Goal: Find specific page/section: Find specific page/section

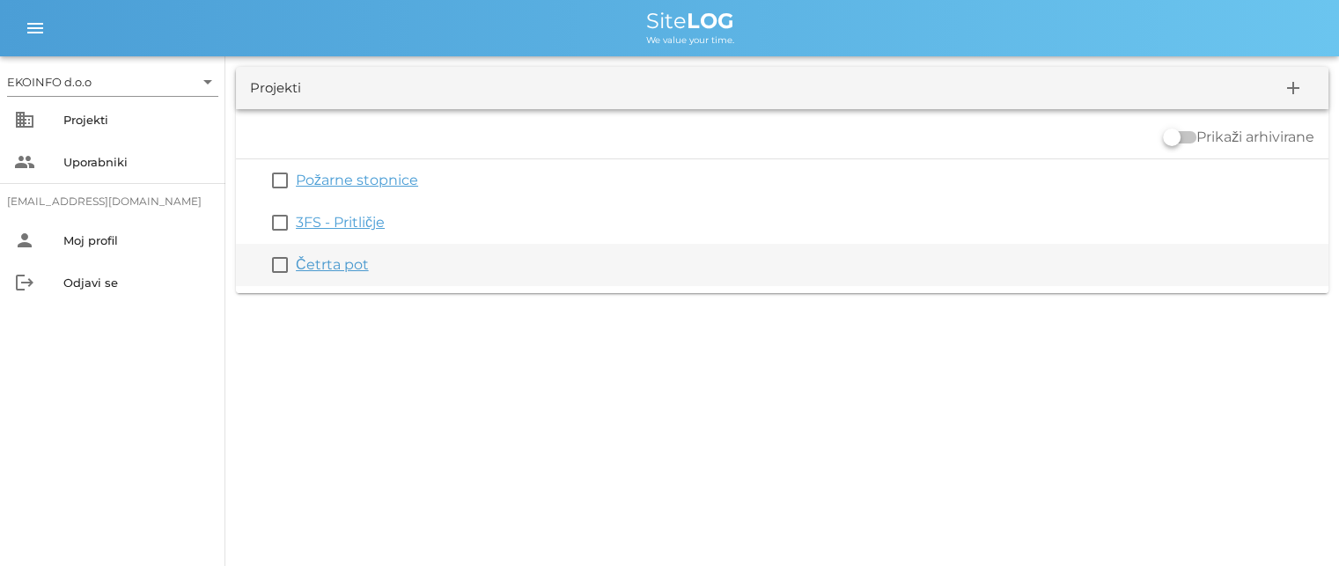
click at [333, 264] on link "Četrta pot" at bounding box center [332, 264] width 73 height 17
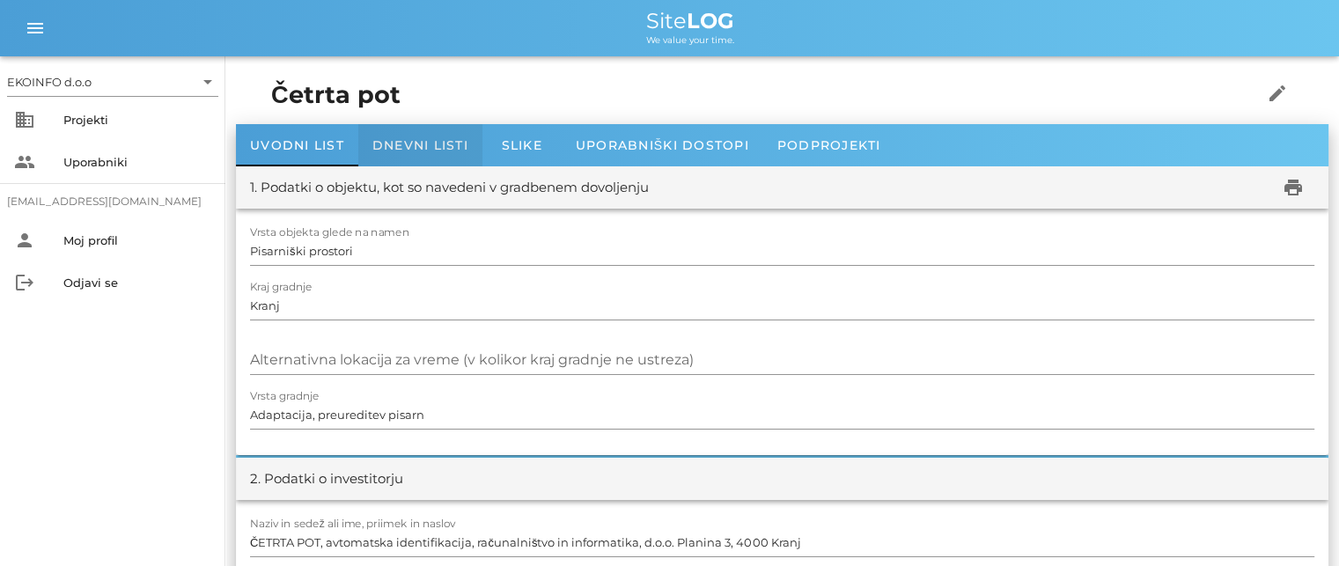
click at [409, 152] on div "Dnevni listi" at bounding box center [420, 145] width 124 height 42
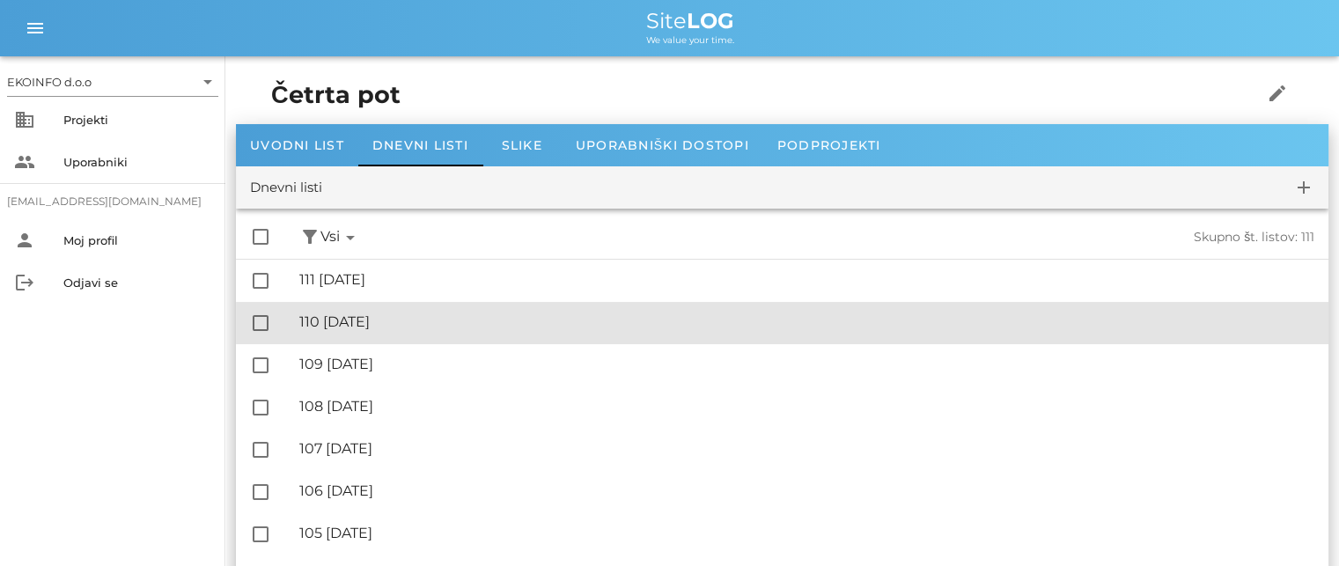
click at [401, 322] on div "🔏 110 [DATE]" at bounding box center [806, 321] width 1015 height 17
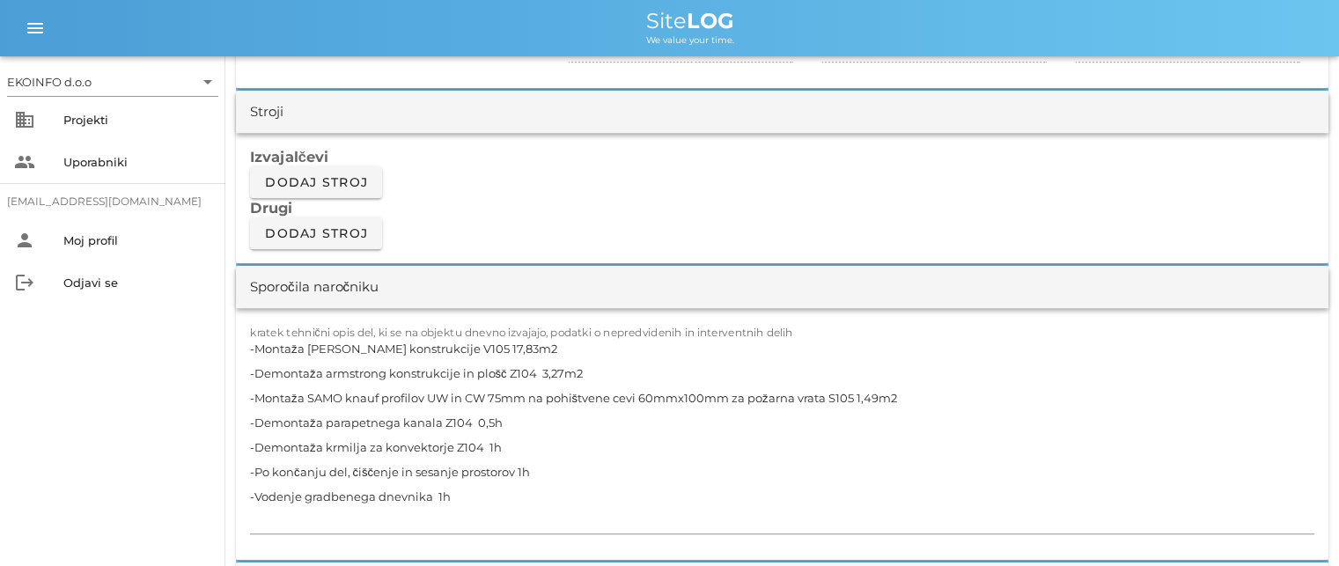
scroll to position [1672, 0]
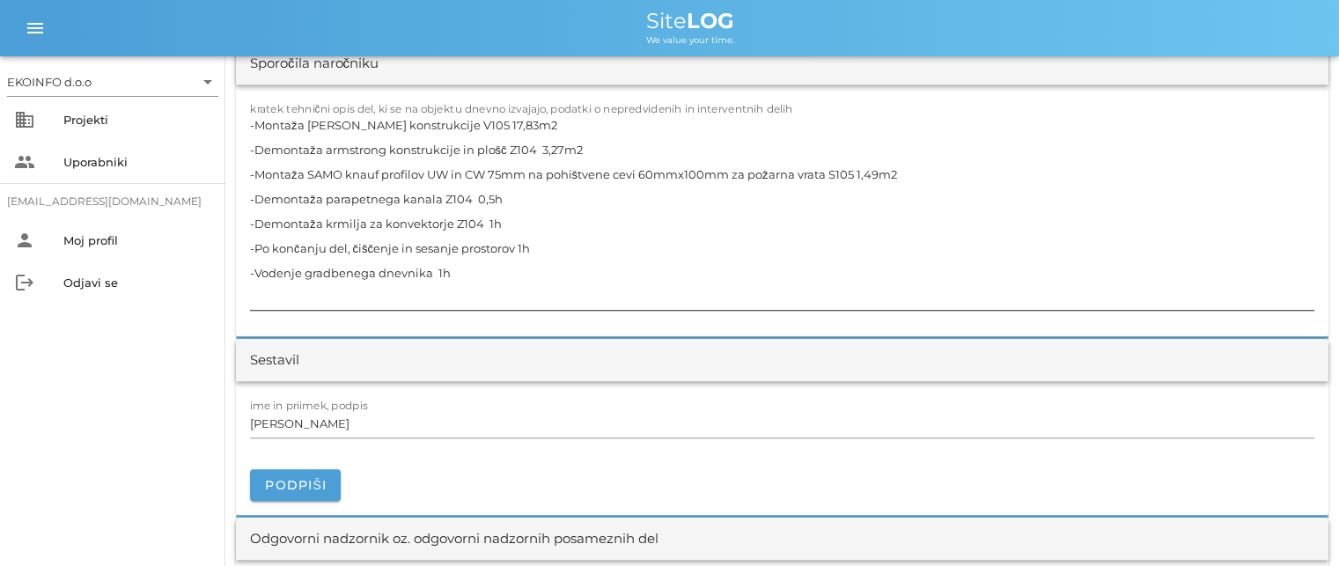
click at [509, 121] on textarea "-Montaža [PERSON_NAME] konstrukcije V105 17,83m2 -Demontaža armstrong konstrukc…" at bounding box center [782, 211] width 1064 height 197
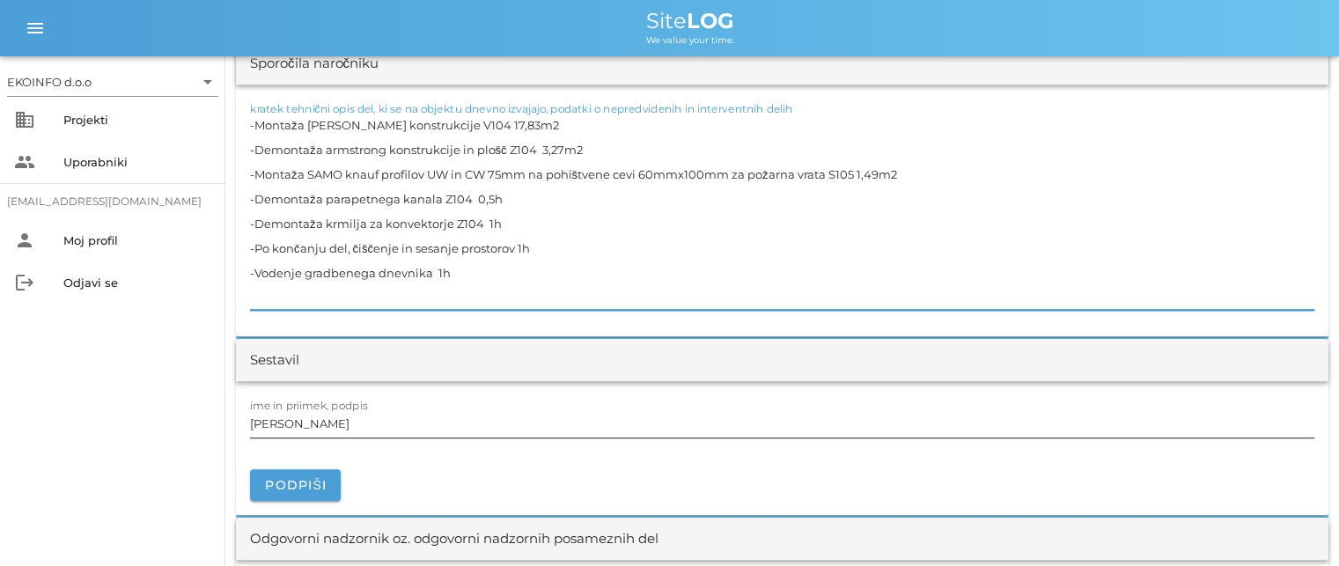
type textarea "-Montaža [PERSON_NAME] konstrukcije V104 17,83m2 -Demontaža armstrong konstrukc…"
click at [329, 422] on input "[PERSON_NAME]" at bounding box center [782, 423] width 1064 height 28
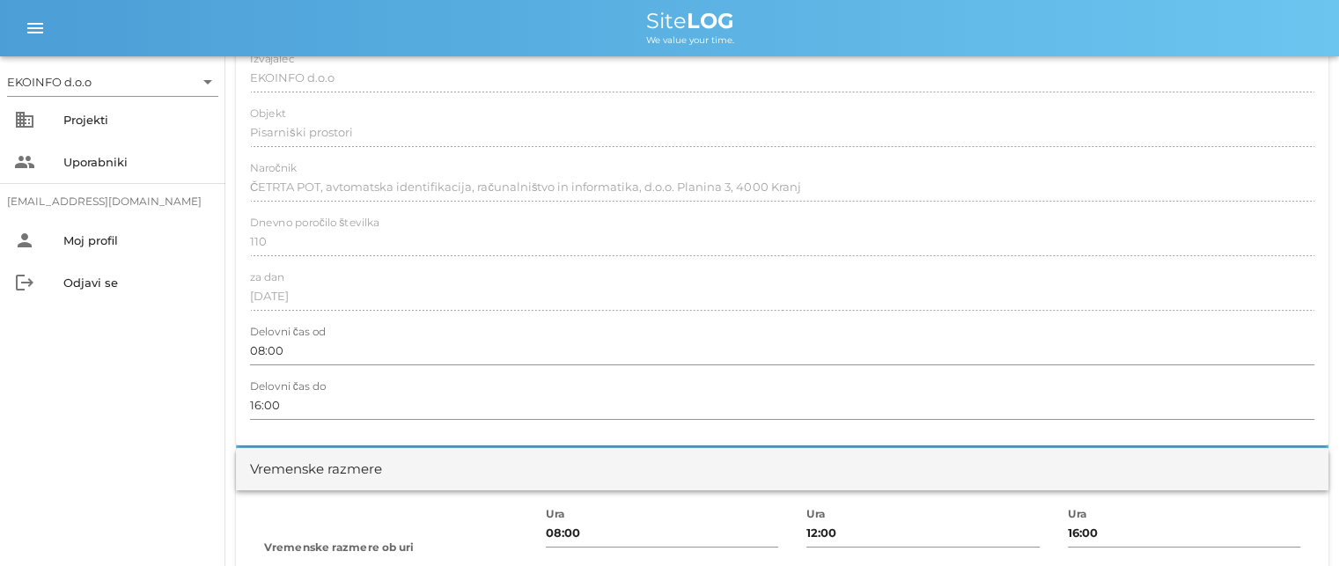
scroll to position [0, 0]
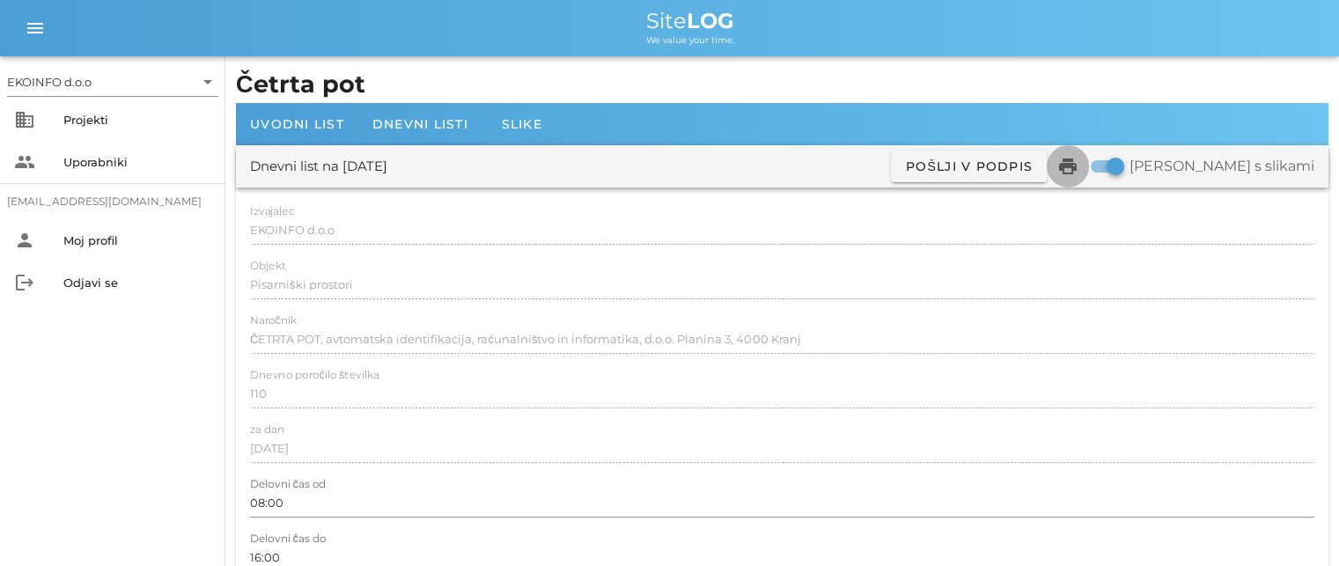
click at [1078, 168] on icon "print" at bounding box center [1067, 166] width 21 height 21
